Goal: Information Seeking & Learning: Check status

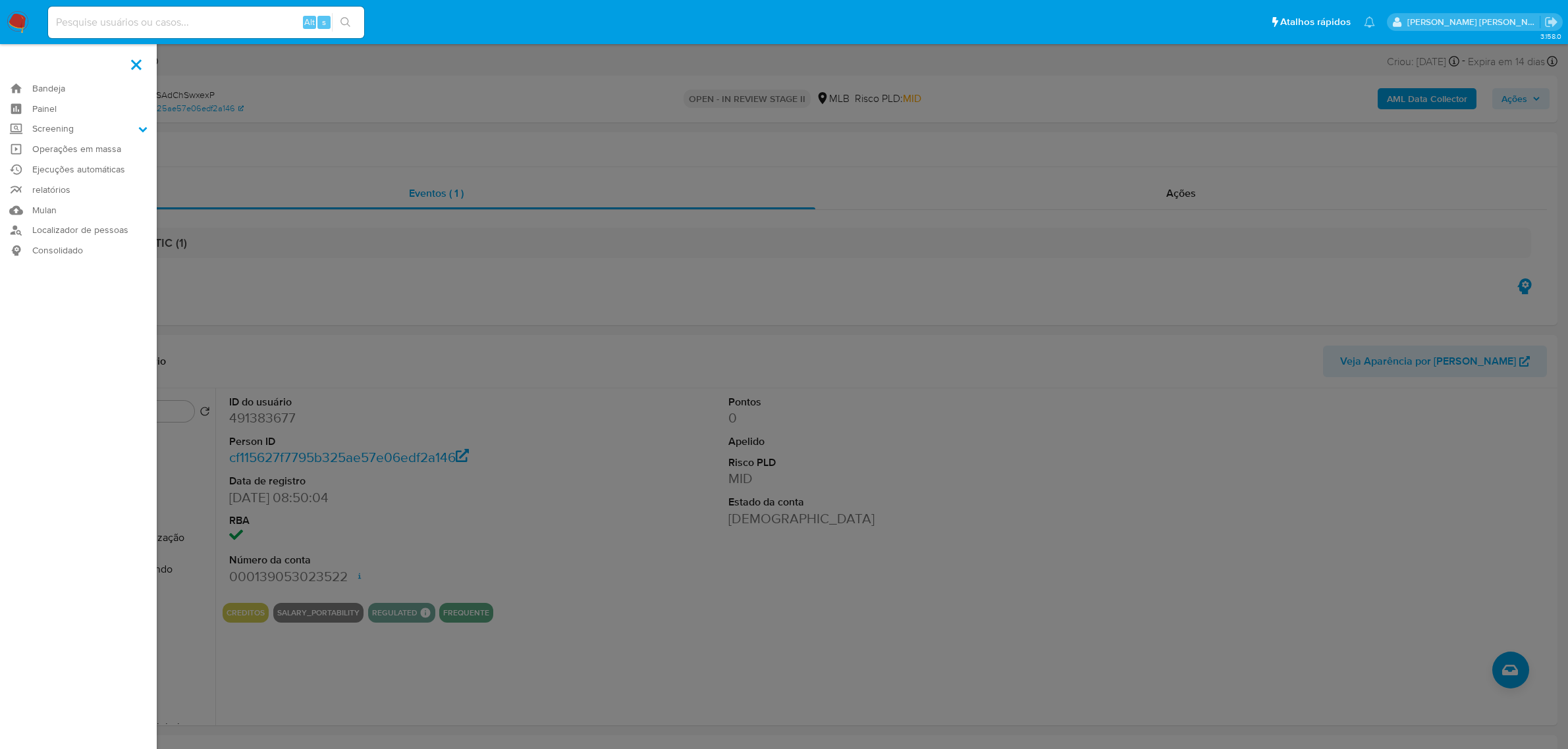
select select "10"
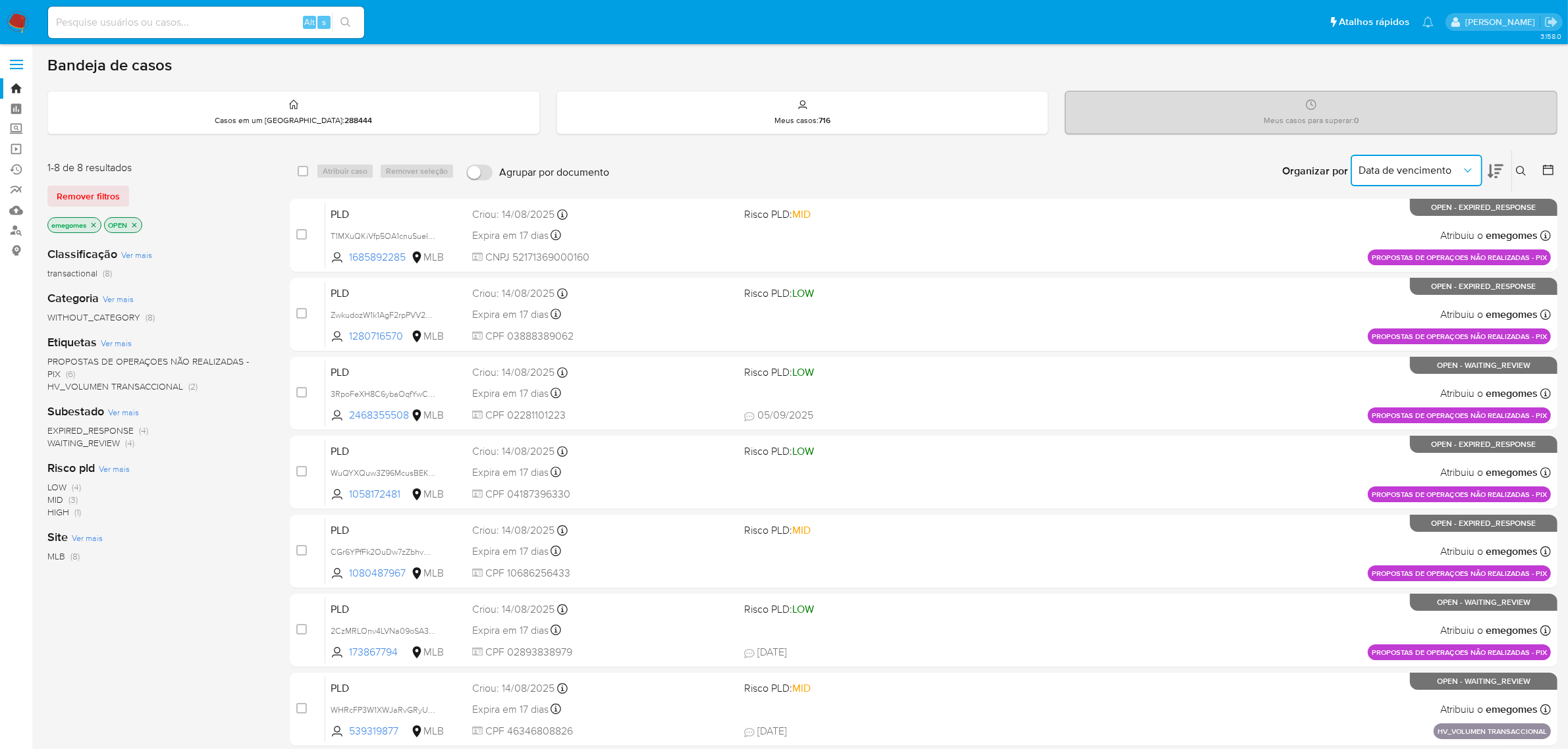
click at [1469, 173] on icon "Organizar por" at bounding box center [1467, 170] width 13 height 13
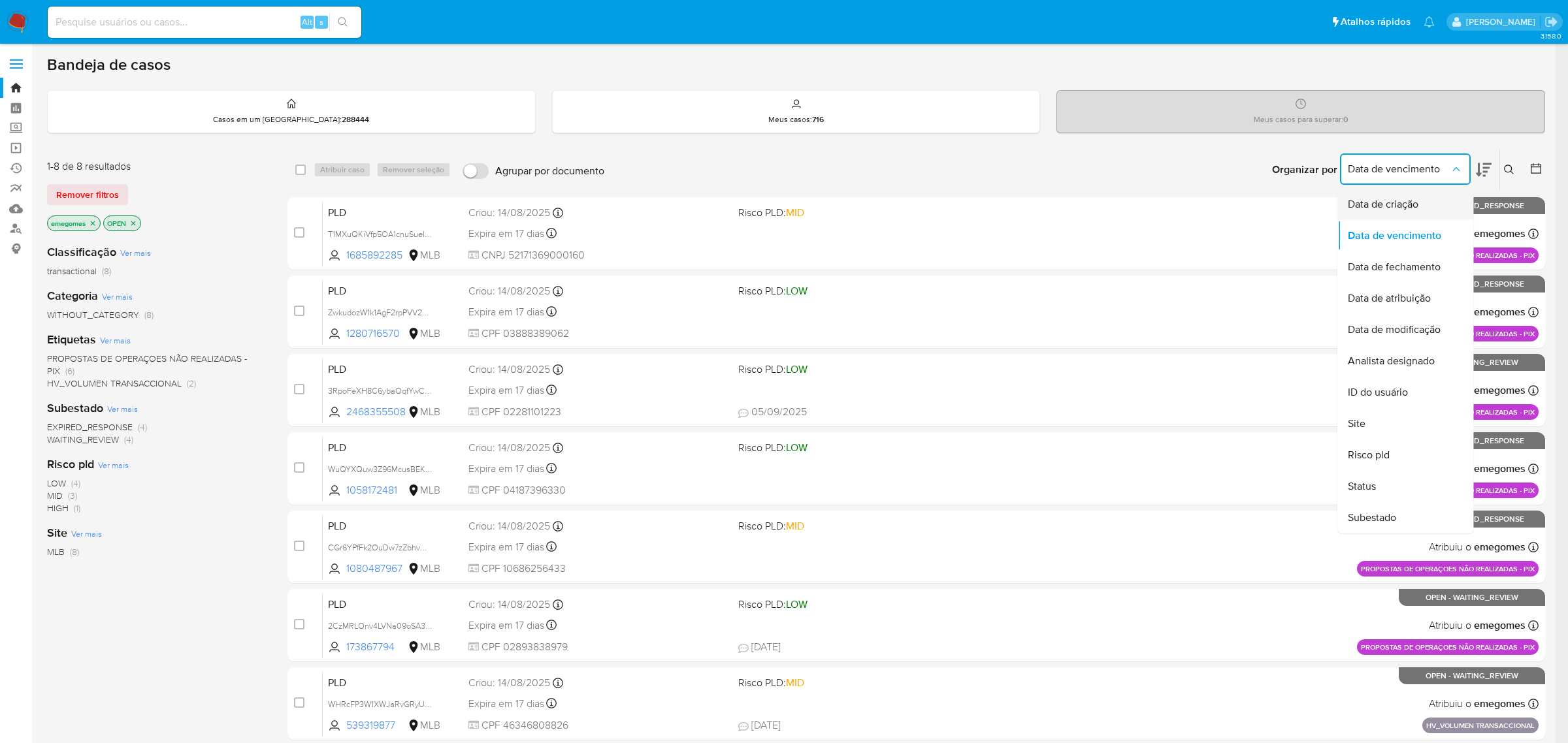
click at [1429, 198] on div "Data de criação" at bounding box center [1402, 204] width 107 height 31
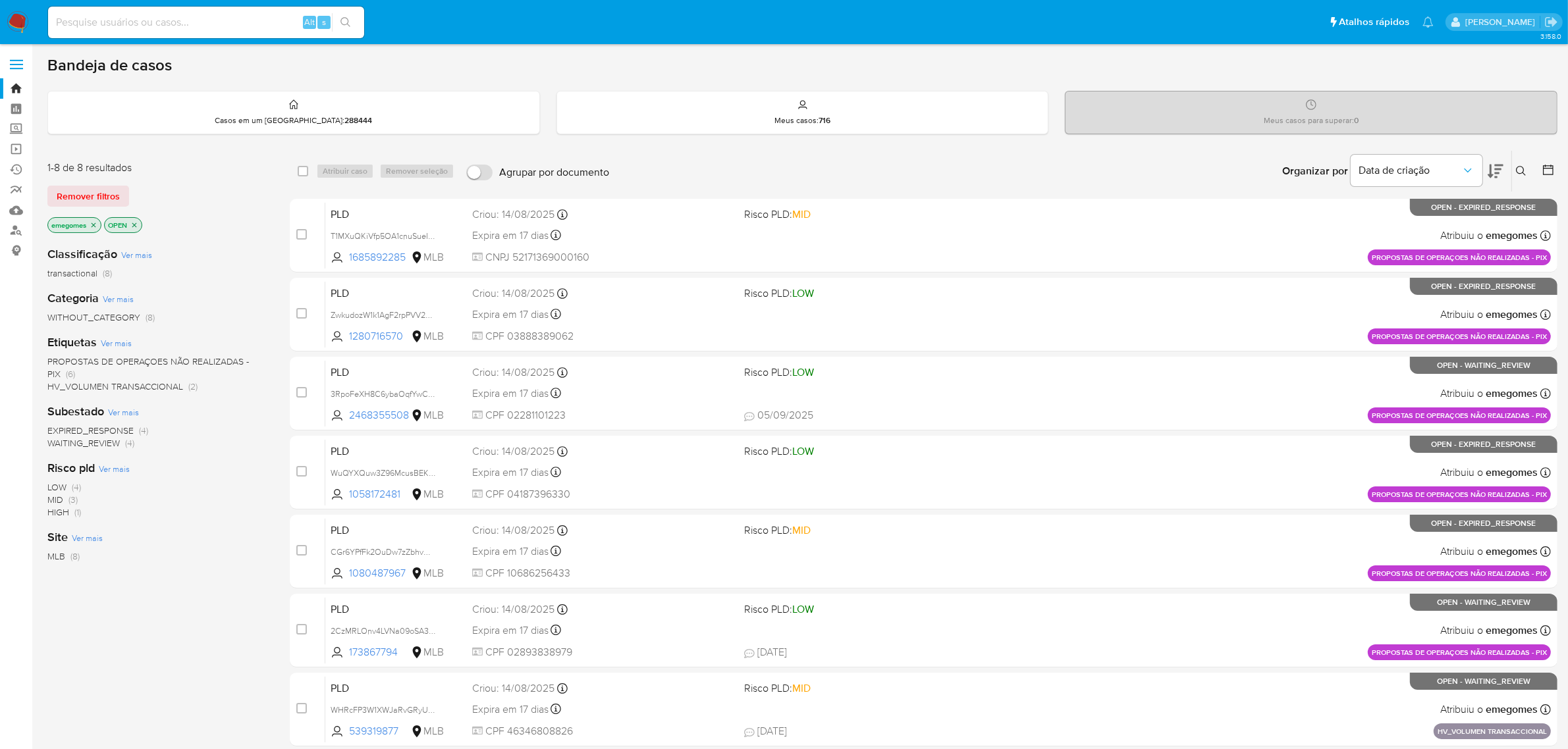
click at [1518, 171] on icon at bounding box center [1521, 171] width 10 height 10
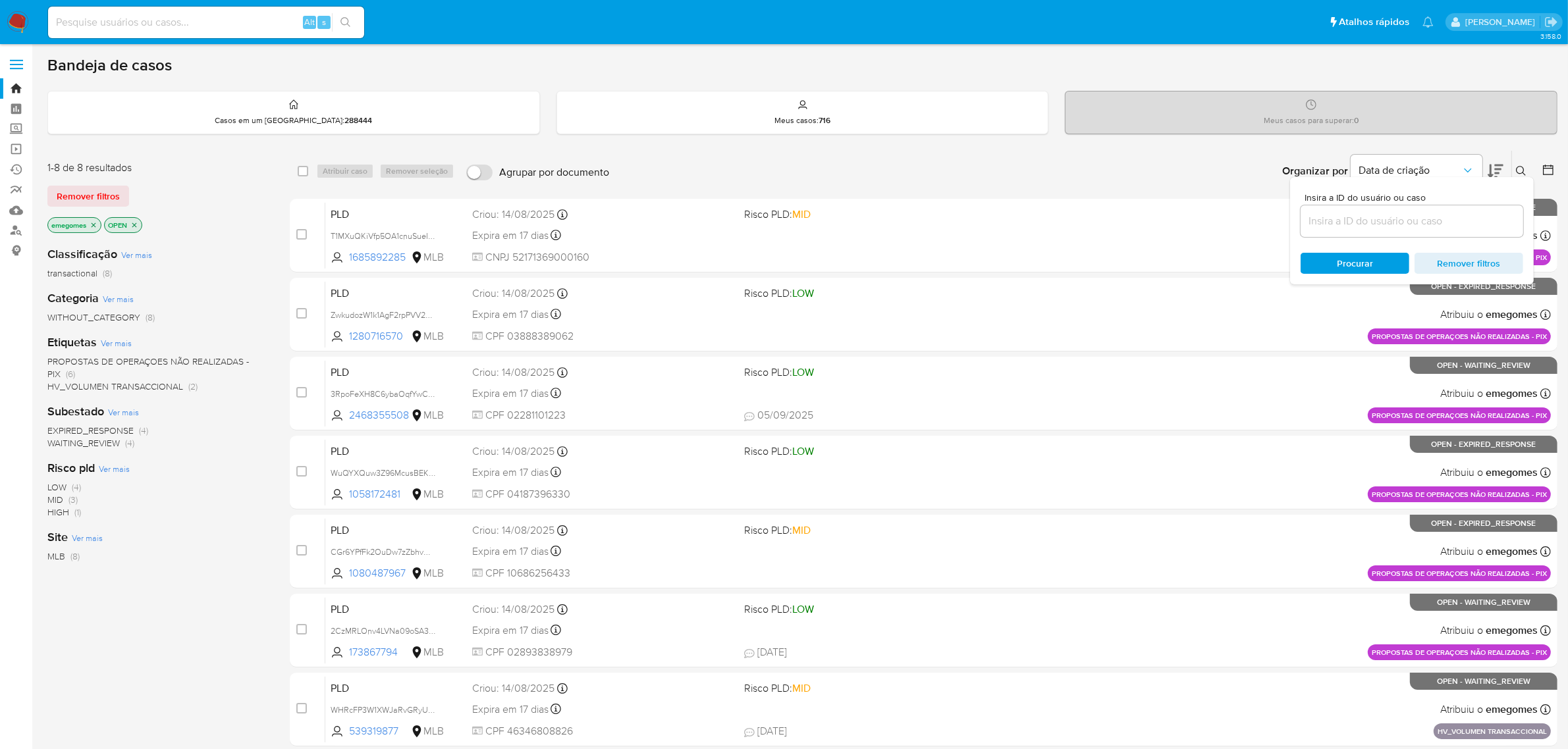
click at [1543, 168] on icon at bounding box center [1548, 170] width 10 height 10
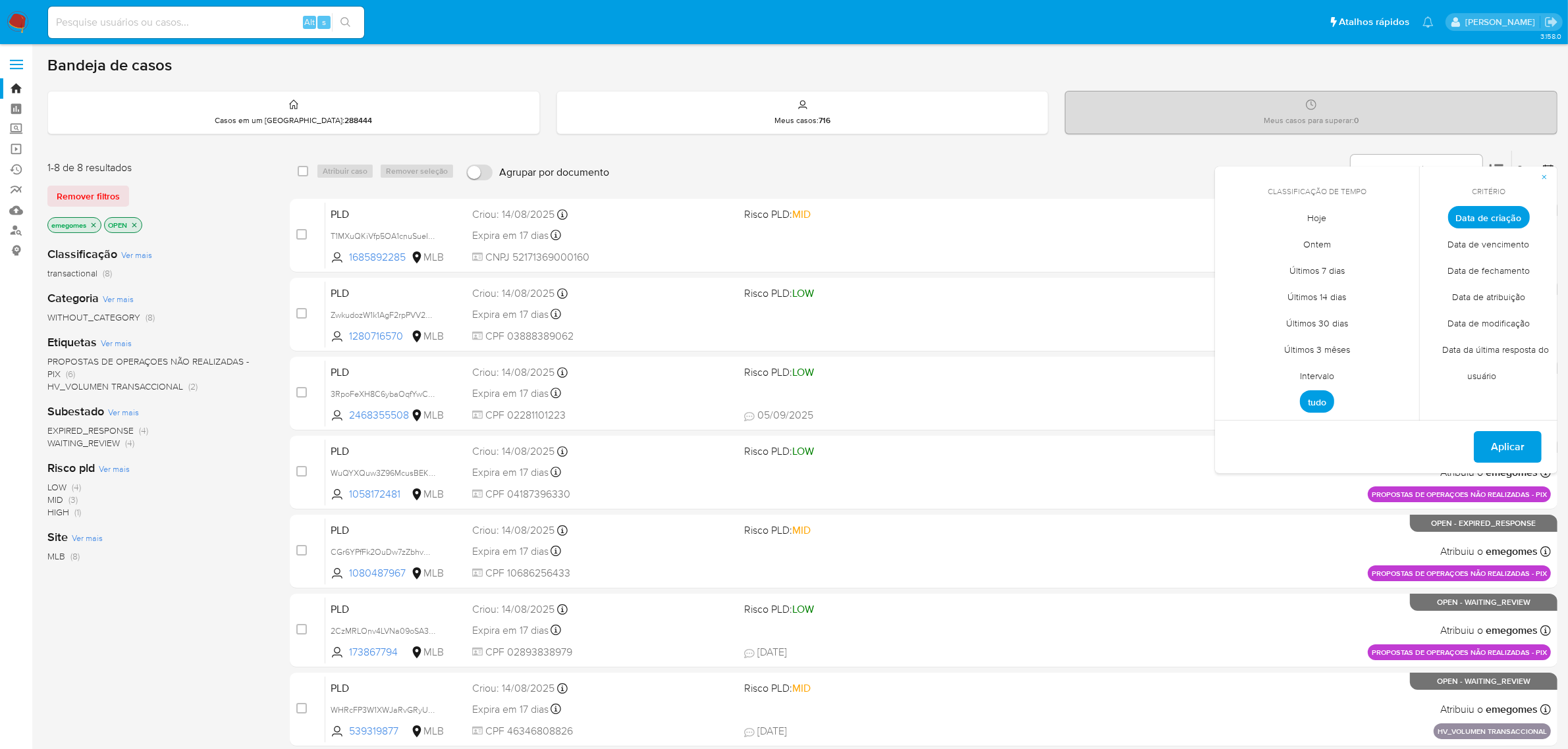
click at [1324, 371] on span "Intervalo" at bounding box center [1317, 376] width 62 height 27
click at [1230, 242] on icon "Mes anterior" at bounding box center [1235, 241] width 15 height 15
click at [1291, 345] on button "13" at bounding box center [1290, 343] width 21 height 21
click at [1312, 344] on button "14" at bounding box center [1317, 343] width 21 height 21
click at [1505, 441] on span "Aplicar" at bounding box center [1507, 449] width 33 height 29
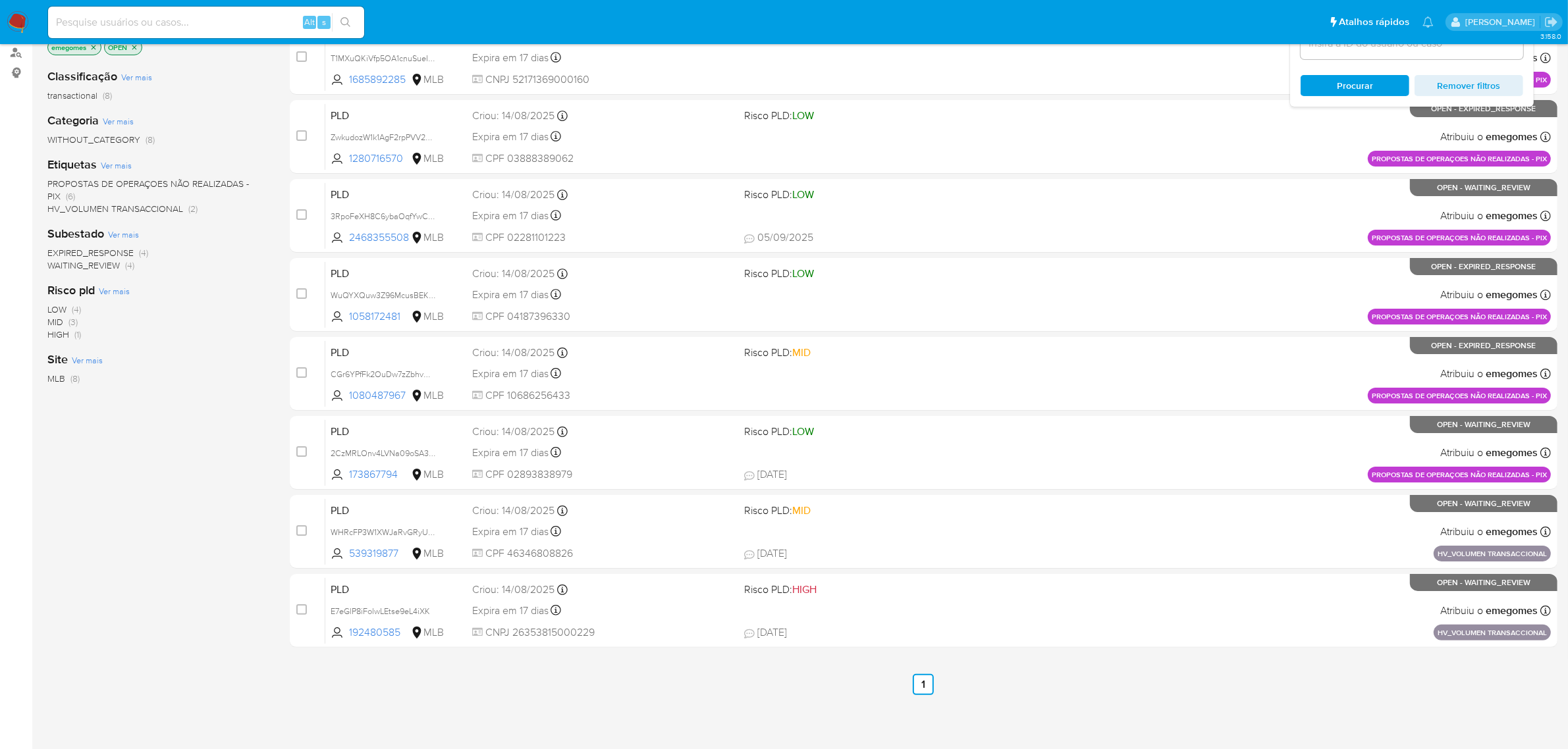
scroll to position [179, 0]
